Goal: Book appointment/travel/reservation

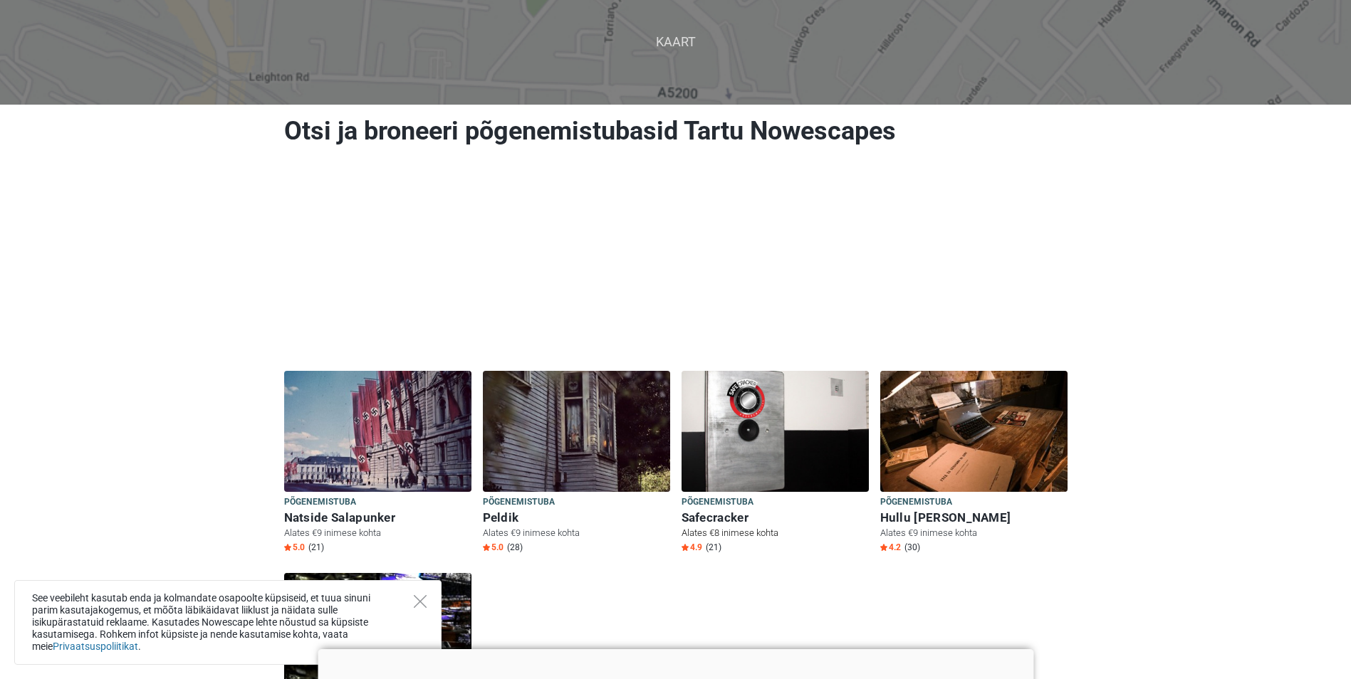
scroll to position [142, 0]
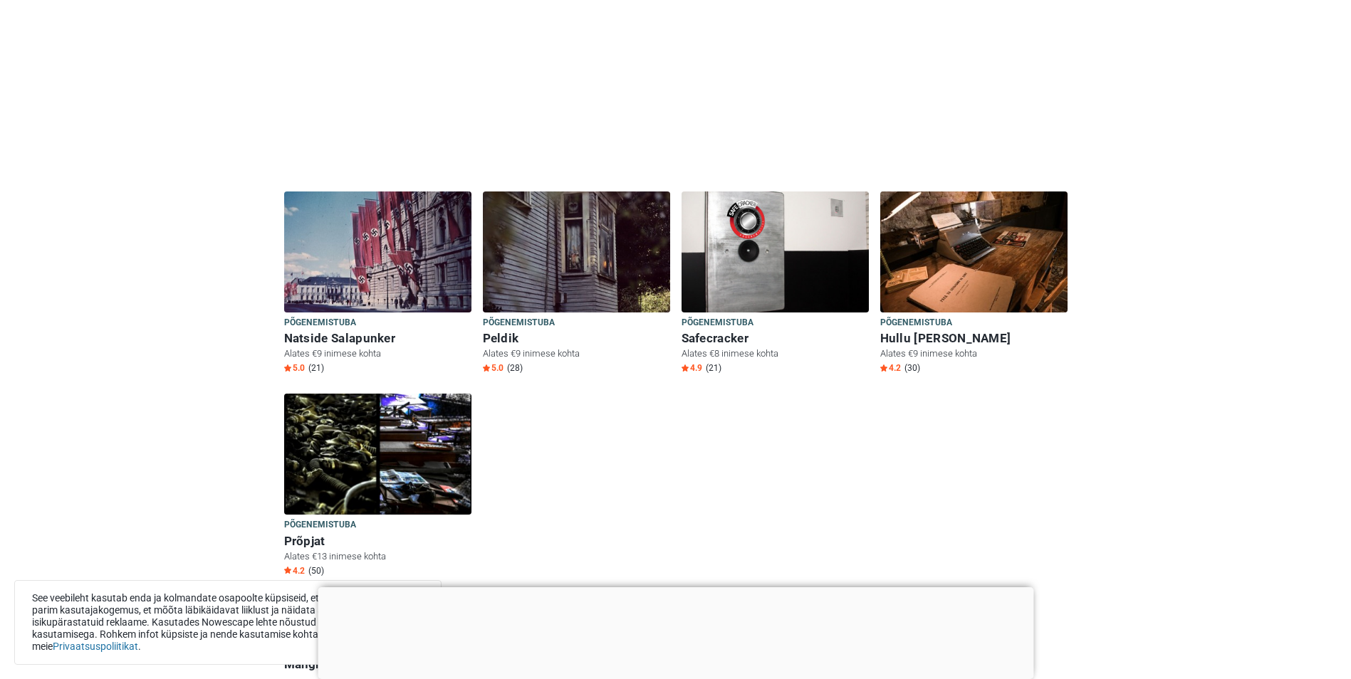
scroll to position [356, 0]
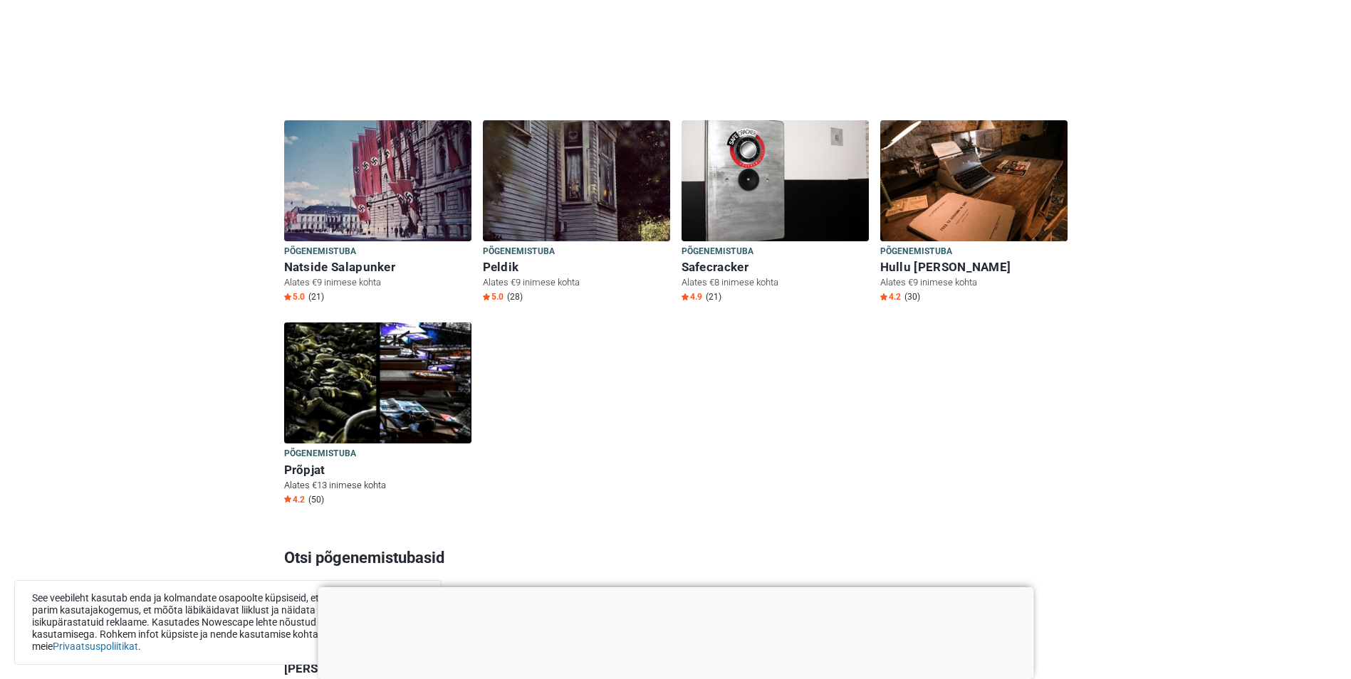
click at [357, 387] on img at bounding box center [377, 383] width 187 height 121
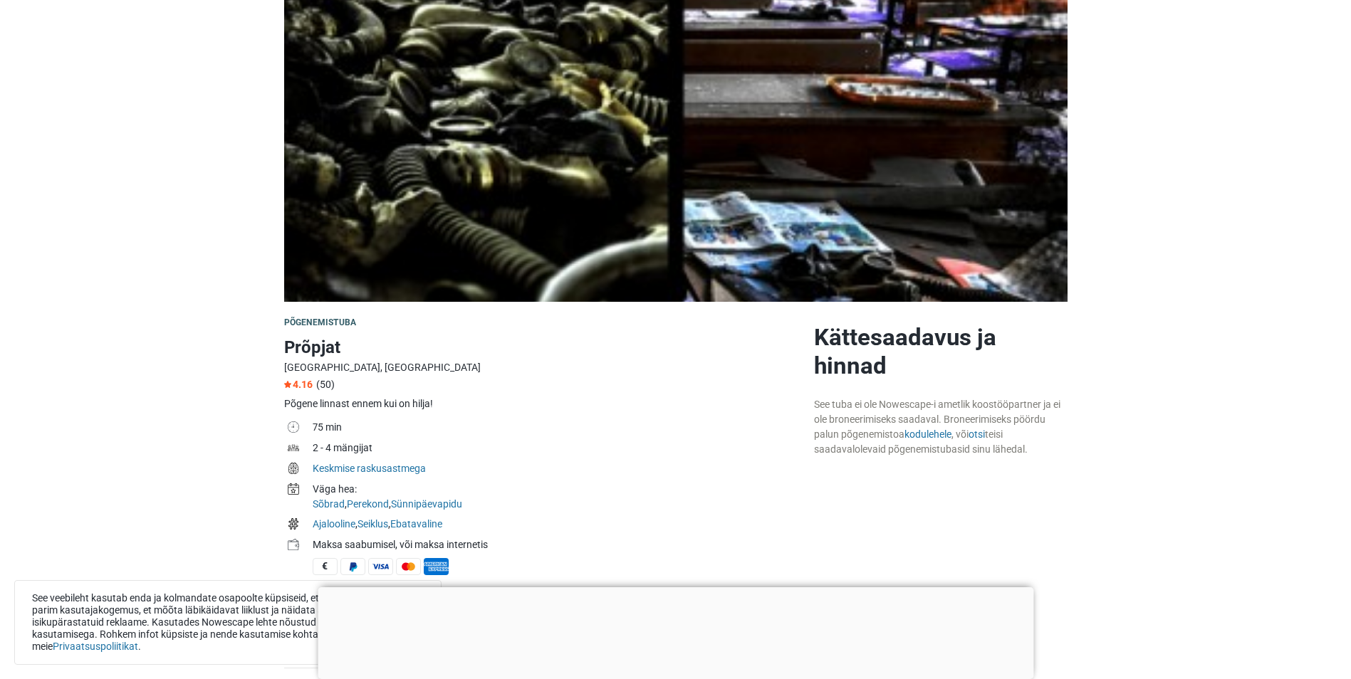
scroll to position [142, 0]
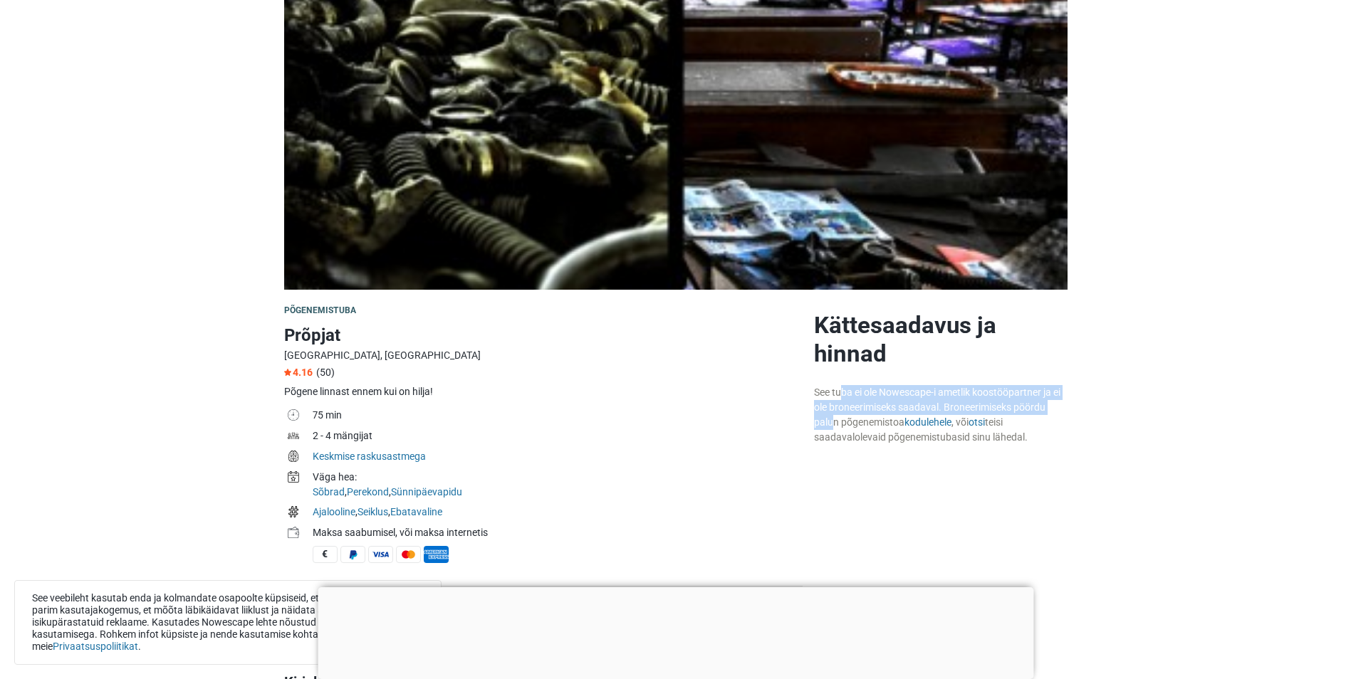
drag, startPoint x: 819, startPoint y: 397, endPoint x: 1060, endPoint y: 412, distance: 241.8
click at [1060, 412] on div "See tuba ei ole Nowescape-i ametlik koostööpartner ja ei ole broneerimiseks saa…" at bounding box center [940, 415] width 253 height 60
click at [1061, 416] on div "See tuba ei ole Nowescape-i ametlik koostööpartner ja ei ole broneerimiseks saa…" at bounding box center [940, 415] width 253 height 60
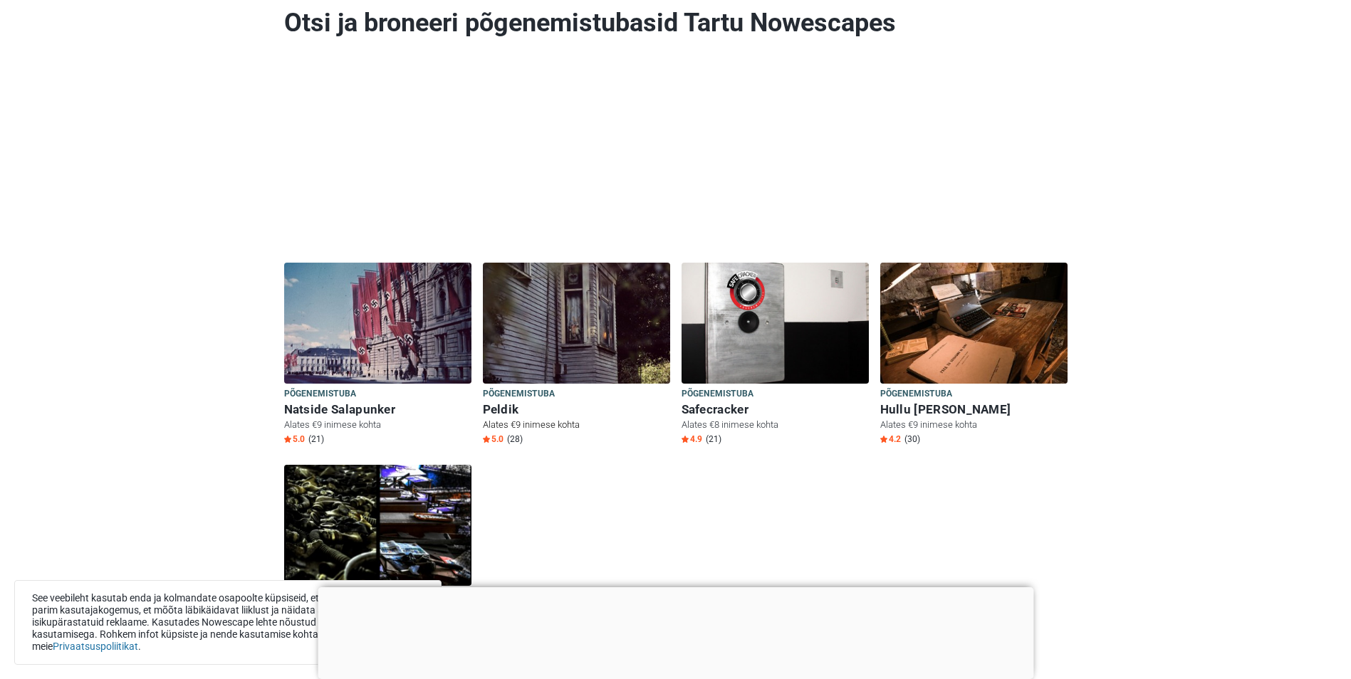
scroll to position [356, 0]
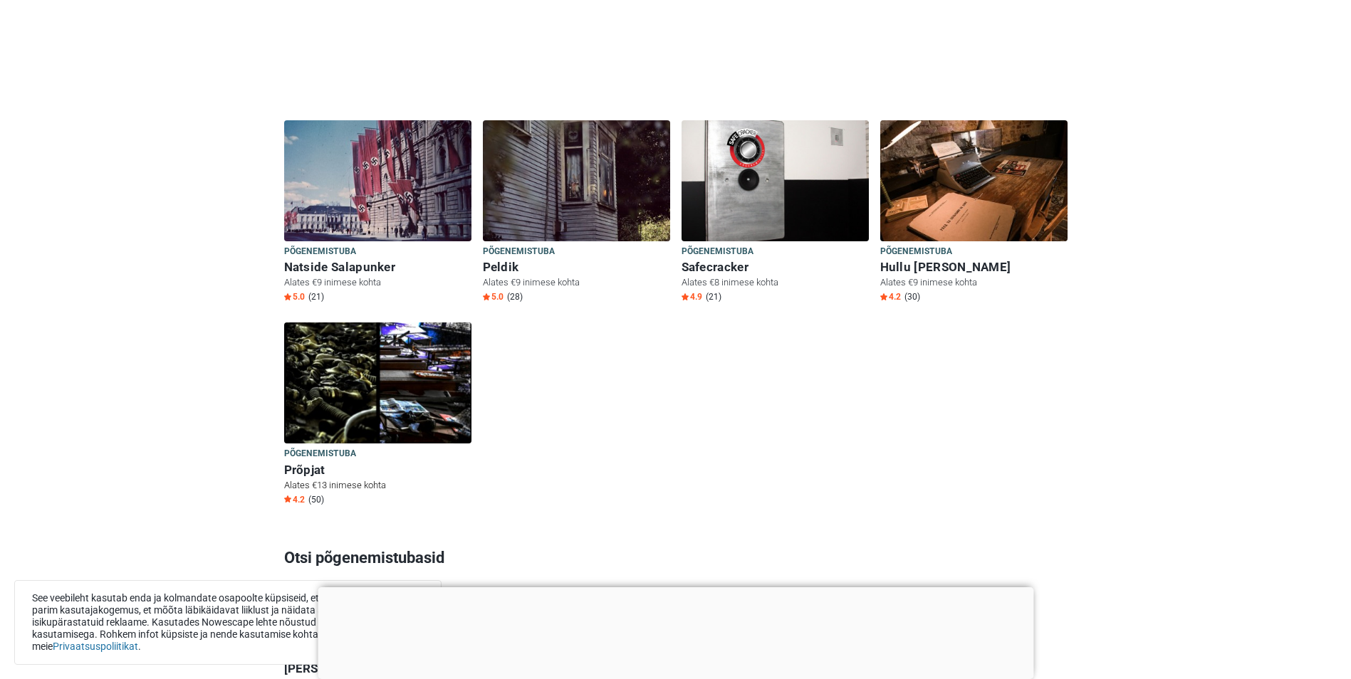
click at [349, 391] on img at bounding box center [377, 383] width 187 height 121
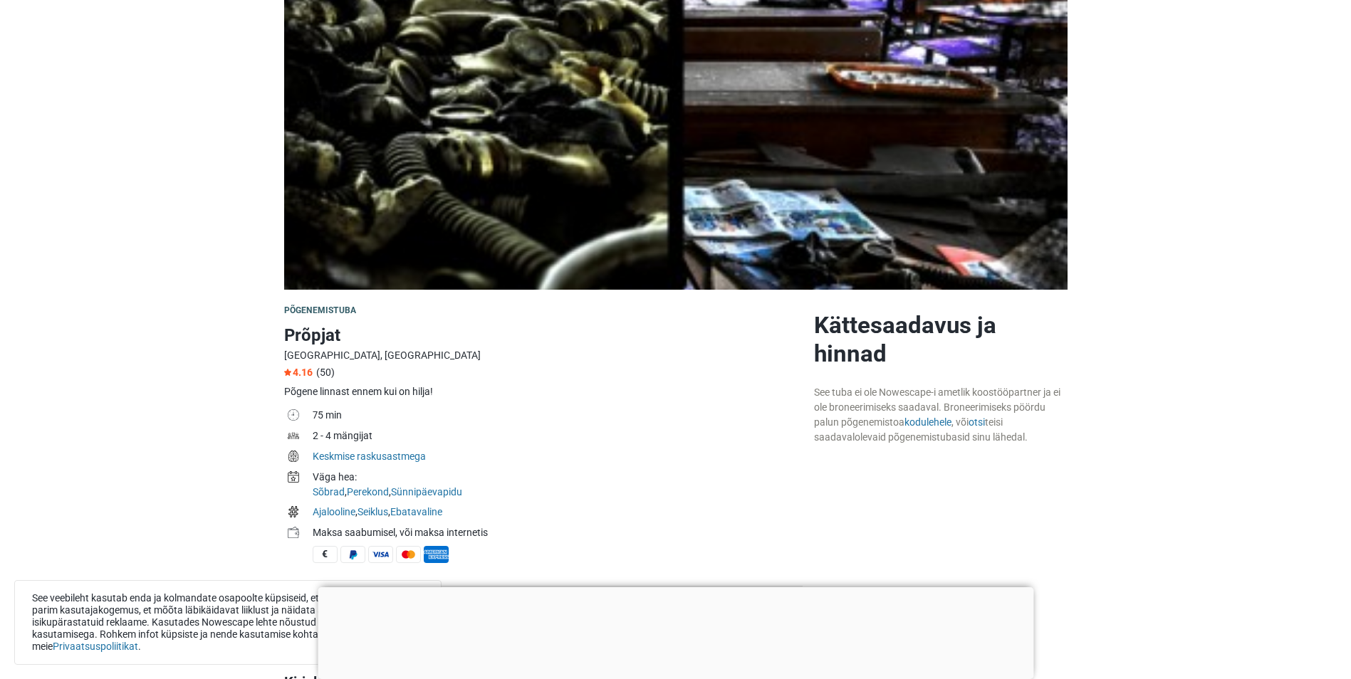
scroll to position [356, 0]
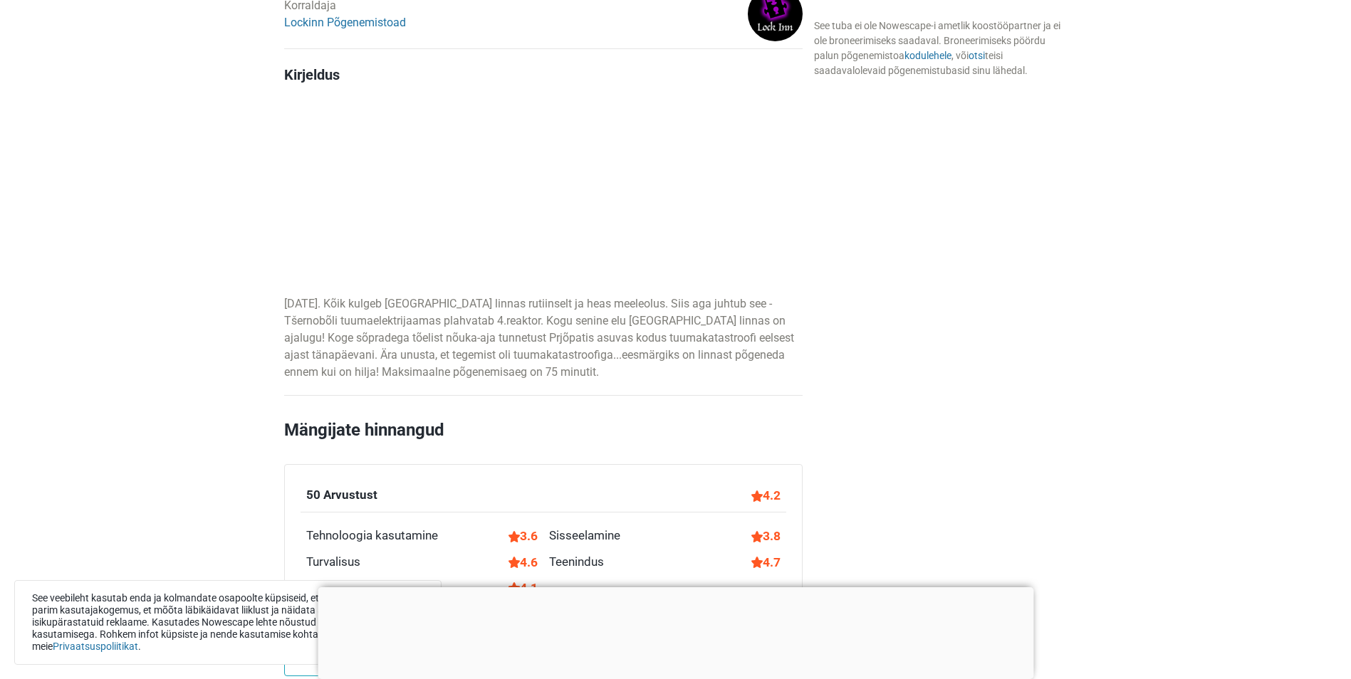
scroll to position [854, 0]
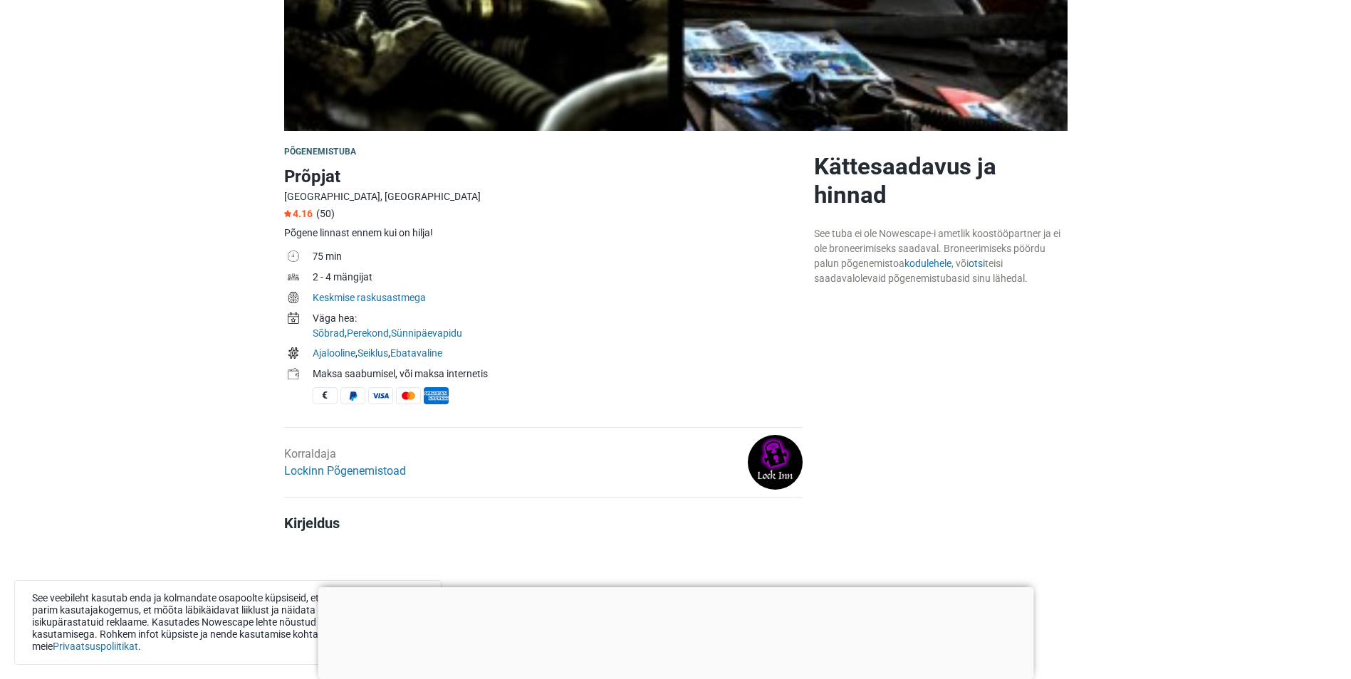
scroll to position [285, 0]
